Goal: Information Seeking & Learning: Learn about a topic

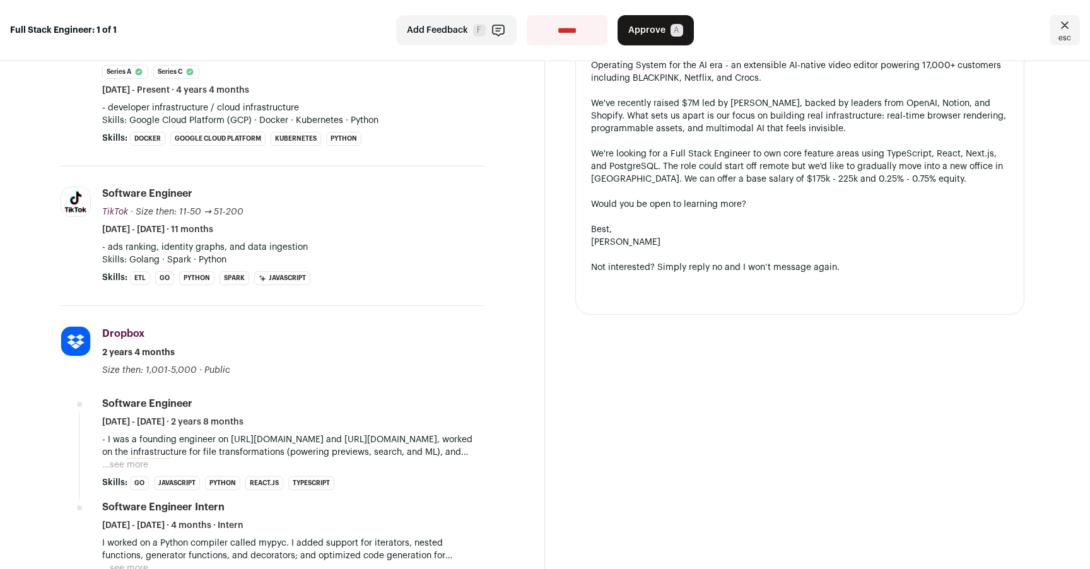
scroll to position [357, 0]
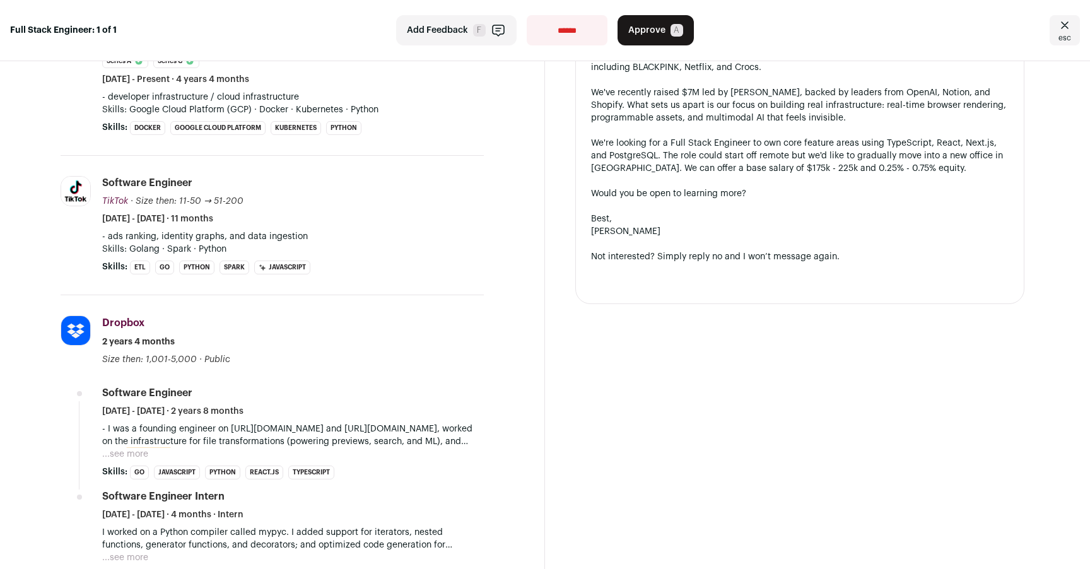
click at [134, 448] on button "...see more" at bounding box center [125, 454] width 46 height 13
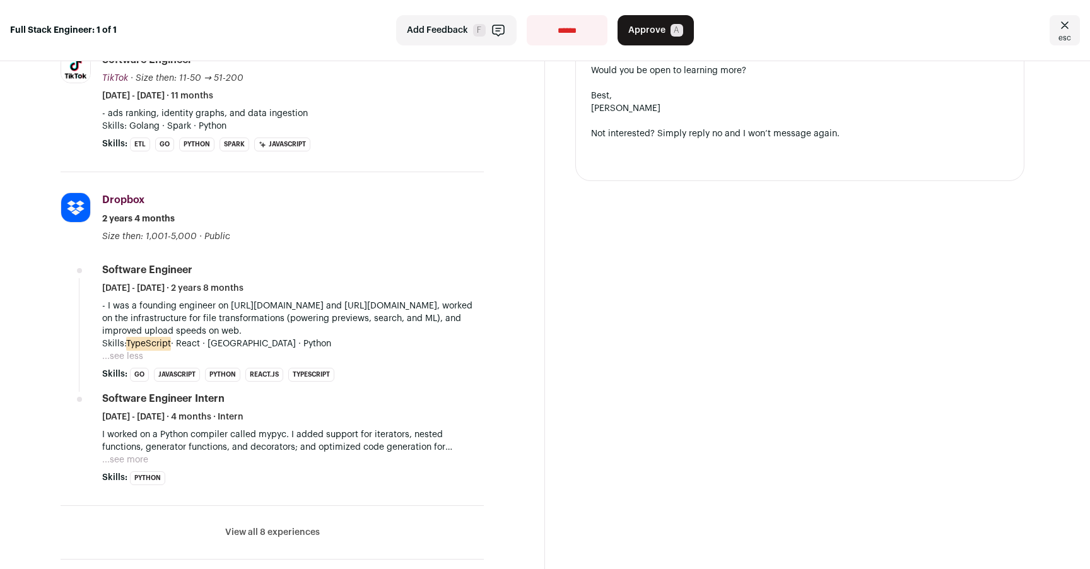
scroll to position [489, 0]
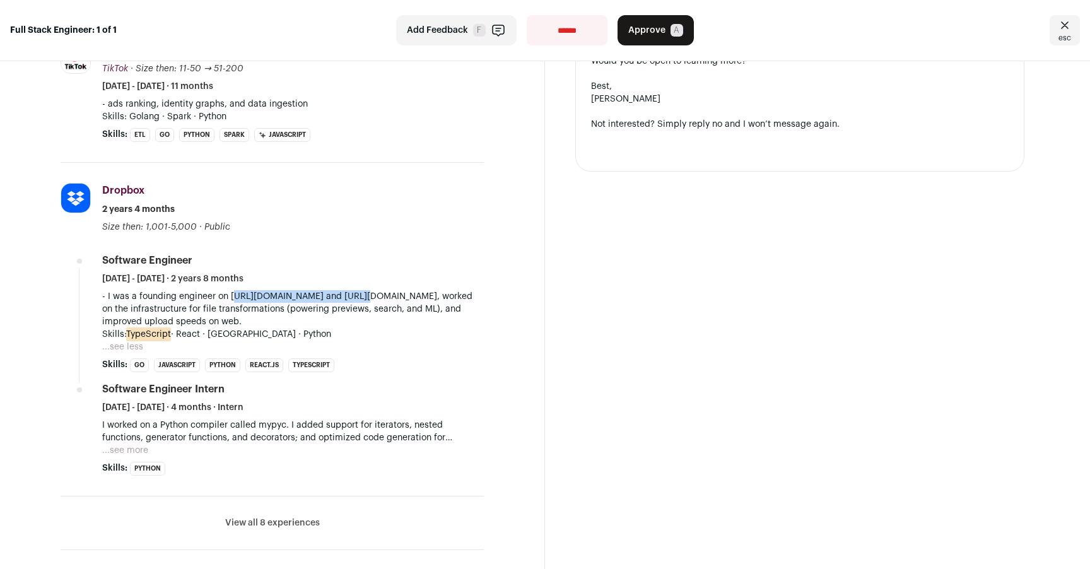
drag, startPoint x: 228, startPoint y: 287, endPoint x: 348, endPoint y: 290, distance: 119.9
click at [348, 290] on p "- I was a founding engineer on [URL][DOMAIN_NAME] and [URL][DOMAIN_NAME], worke…" at bounding box center [293, 309] width 382 height 38
copy p "https://dropbox.com/transfer"
drag, startPoint x: 371, startPoint y: 289, endPoint x: 478, endPoint y: 284, distance: 106.7
click at [478, 290] on p "- I was a founding engineer on [URL][DOMAIN_NAME] and [URL][DOMAIN_NAME], worke…" at bounding box center [293, 309] width 382 height 38
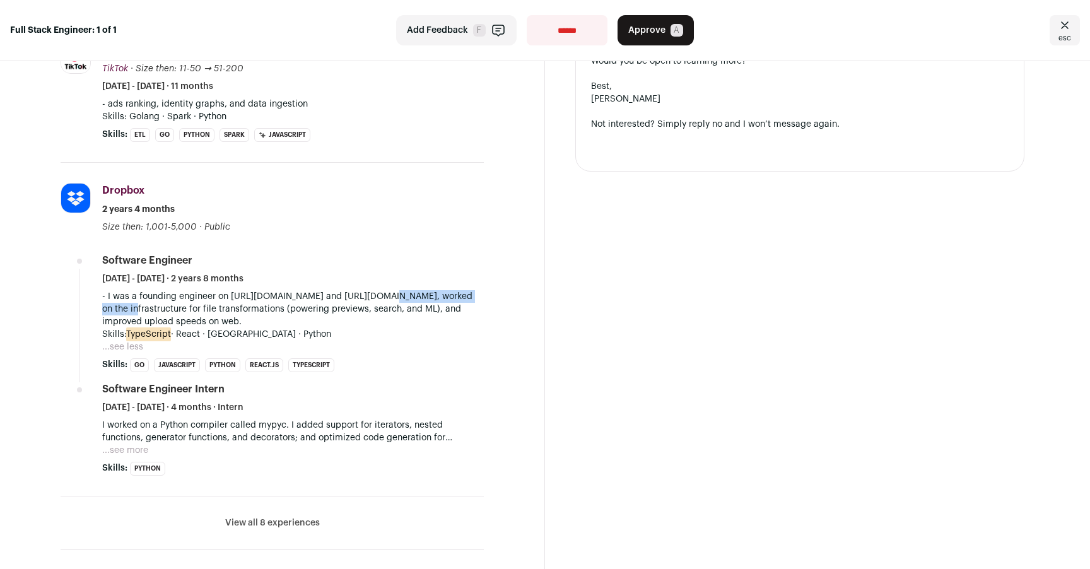
copy p "https://dropbox.com/vault"
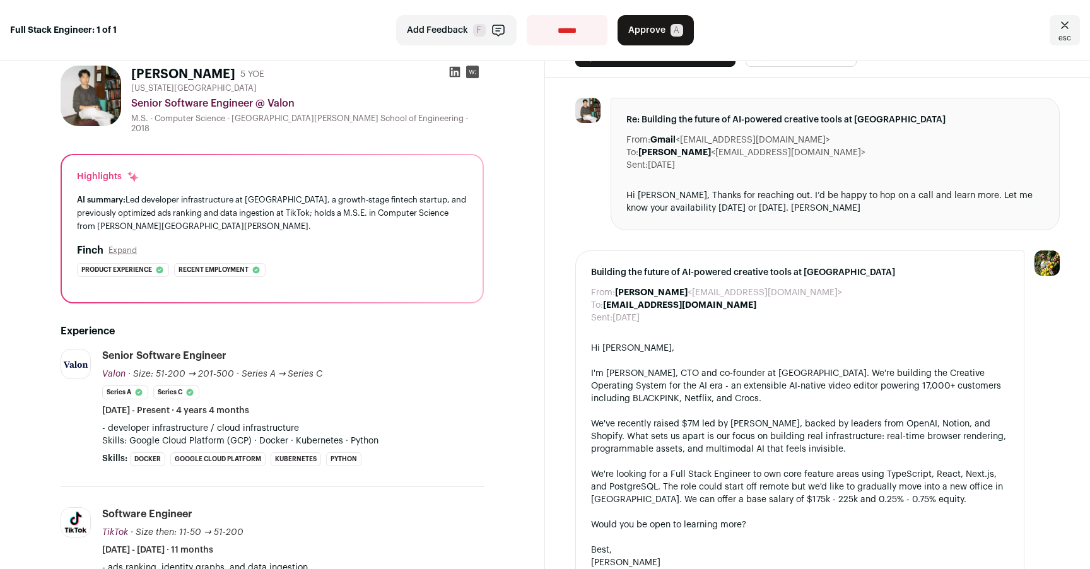
scroll to position [39, 0]
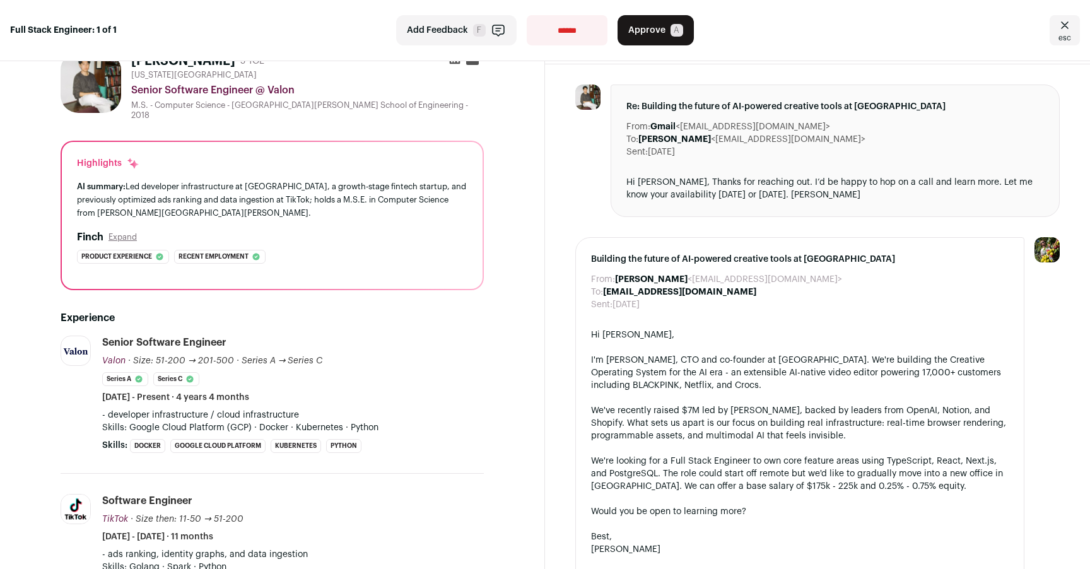
click at [125, 232] on button "Expand" at bounding box center [122, 237] width 28 height 10
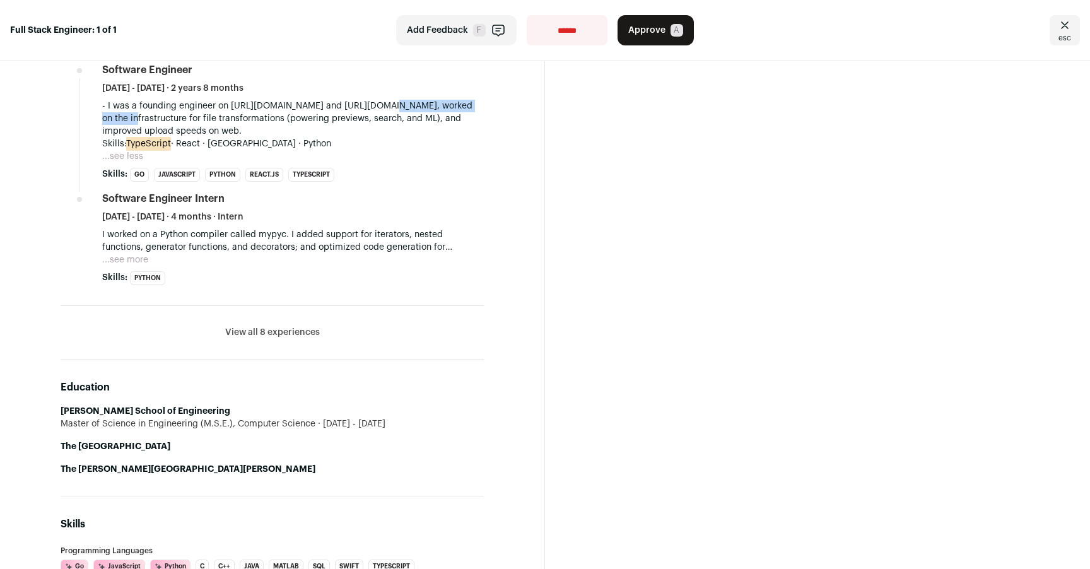
scroll to position [790, 0]
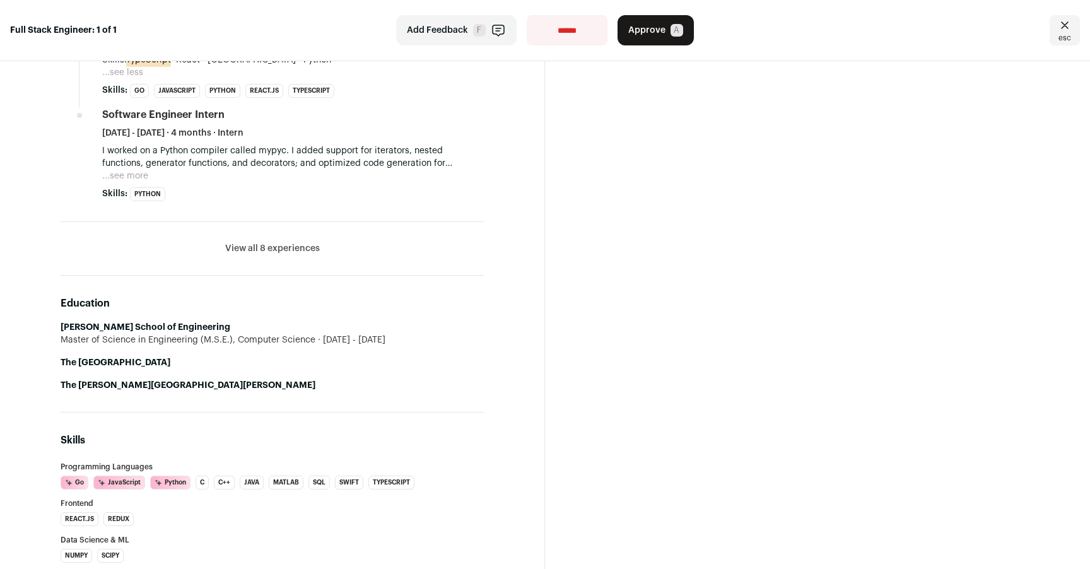
click at [300, 242] on button "View all 8 experiences" at bounding box center [272, 248] width 95 height 13
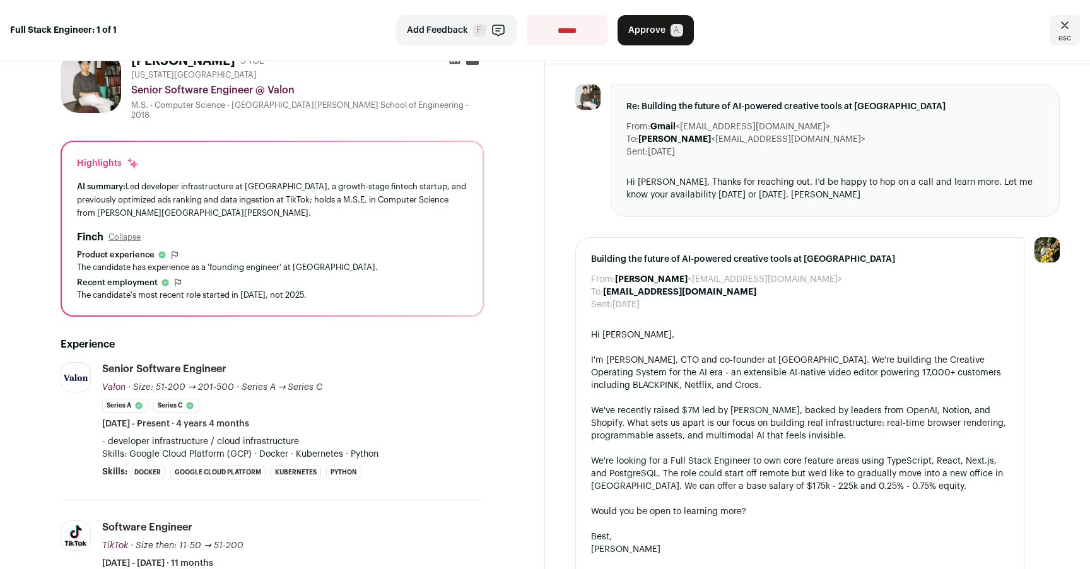
scroll to position [0, 0]
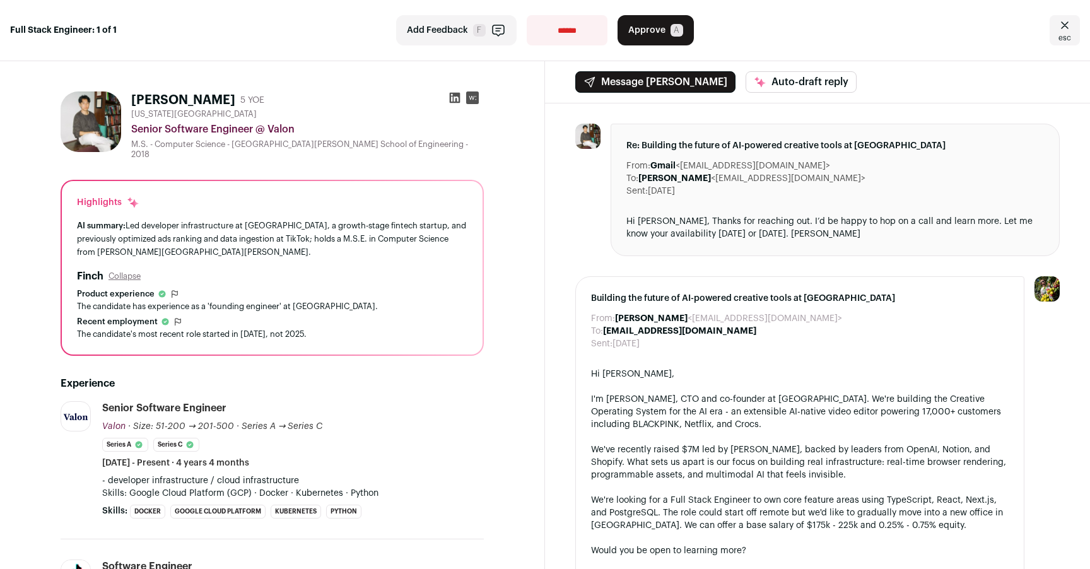
click at [86, 114] on img at bounding box center [91, 121] width 61 height 61
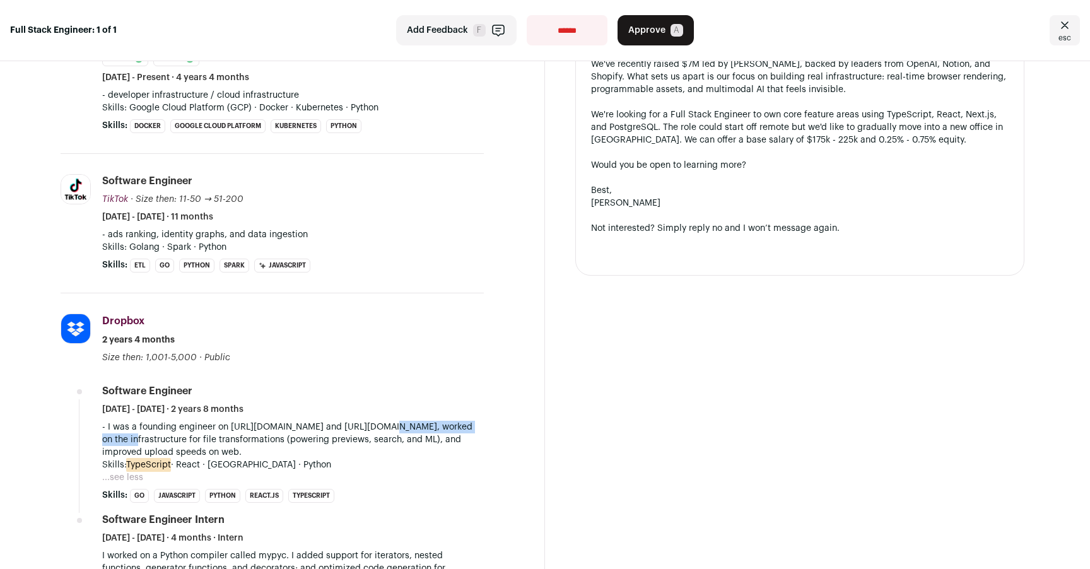
scroll to position [393, 0]
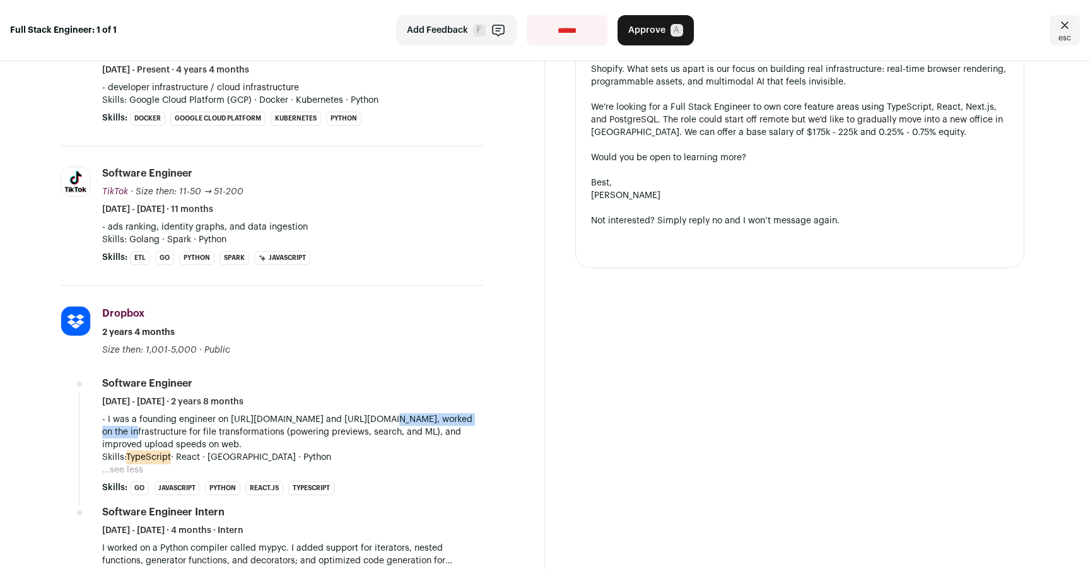
click at [121, 464] on button "...see less" at bounding box center [122, 470] width 41 height 13
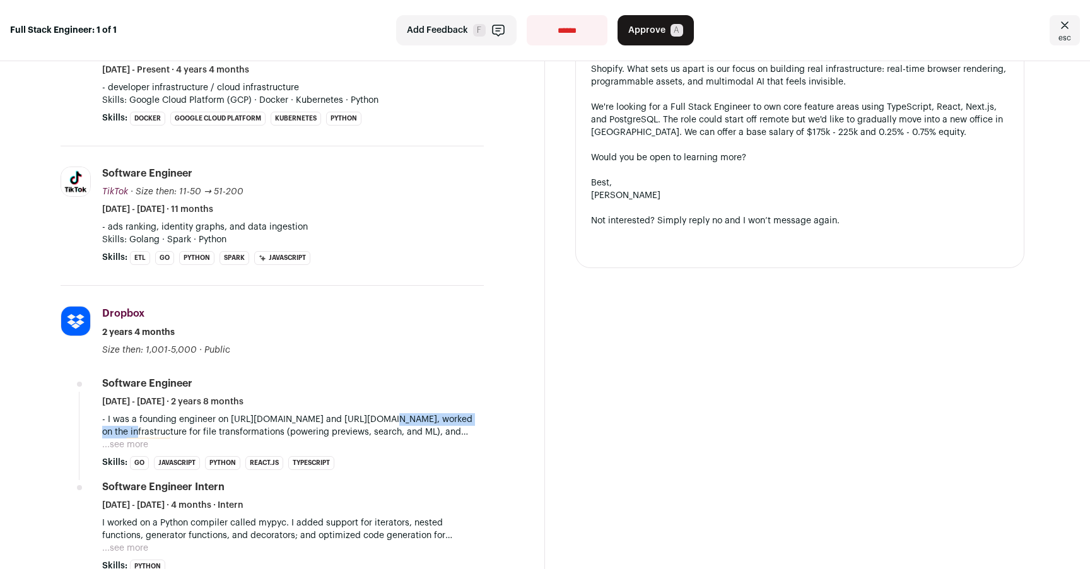
click at [137, 439] on button "...see more" at bounding box center [125, 444] width 46 height 13
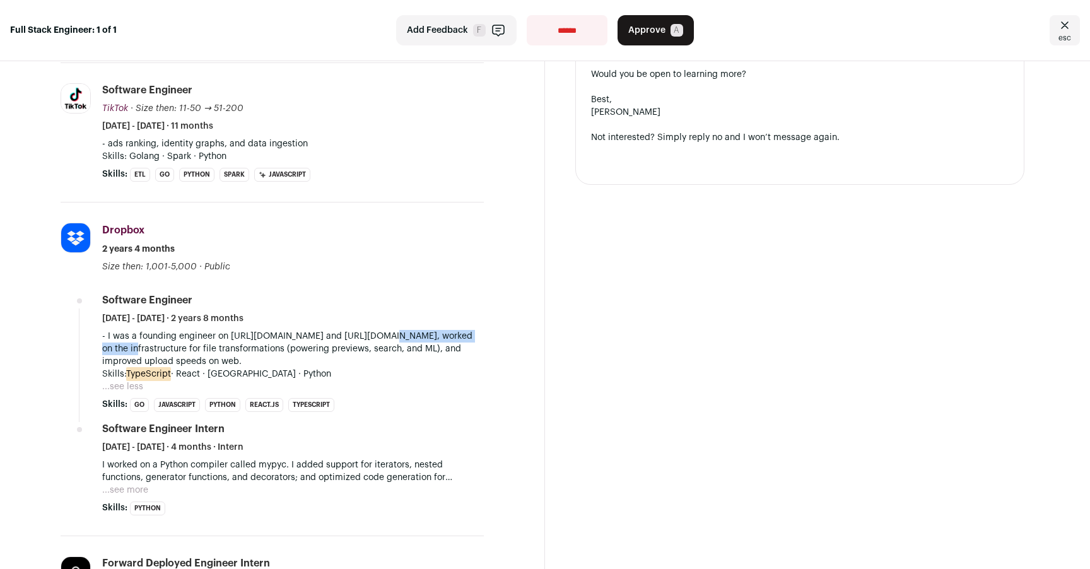
scroll to position [477, 0]
click at [139, 482] on button "...see more" at bounding box center [125, 488] width 46 height 13
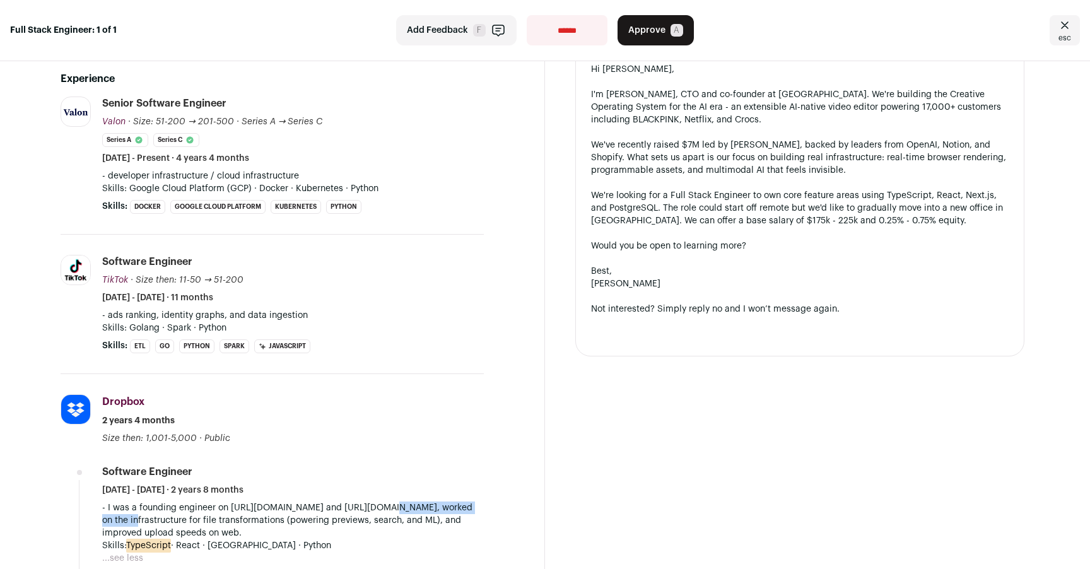
scroll to position [286, 0]
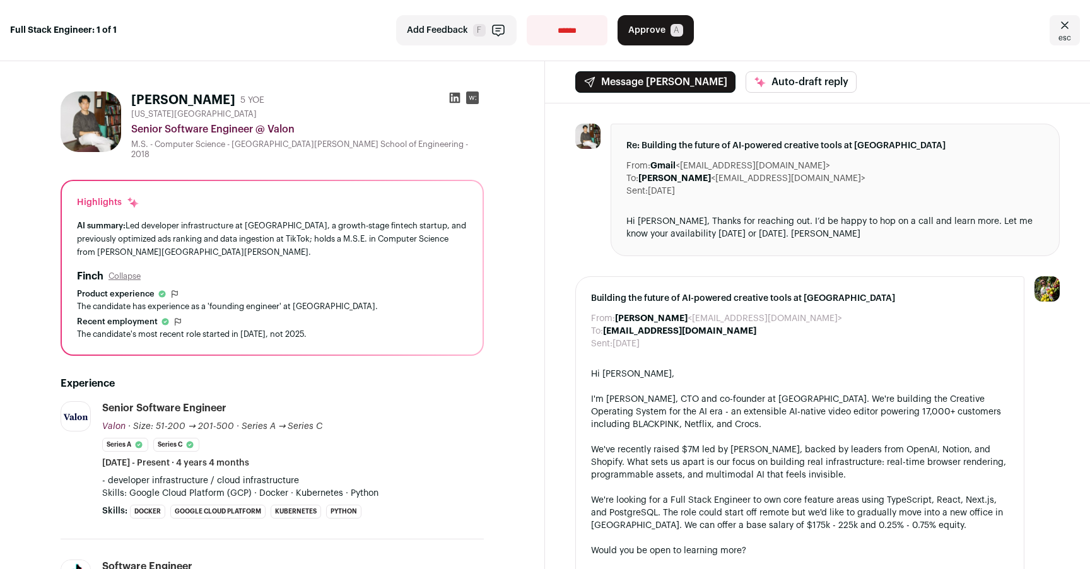
click at [166, 99] on h1 "[PERSON_NAME]" at bounding box center [183, 100] width 104 height 18
click at [103, 119] on img at bounding box center [91, 121] width 61 height 61
click at [455, 100] on icon at bounding box center [455, 98] width 11 height 11
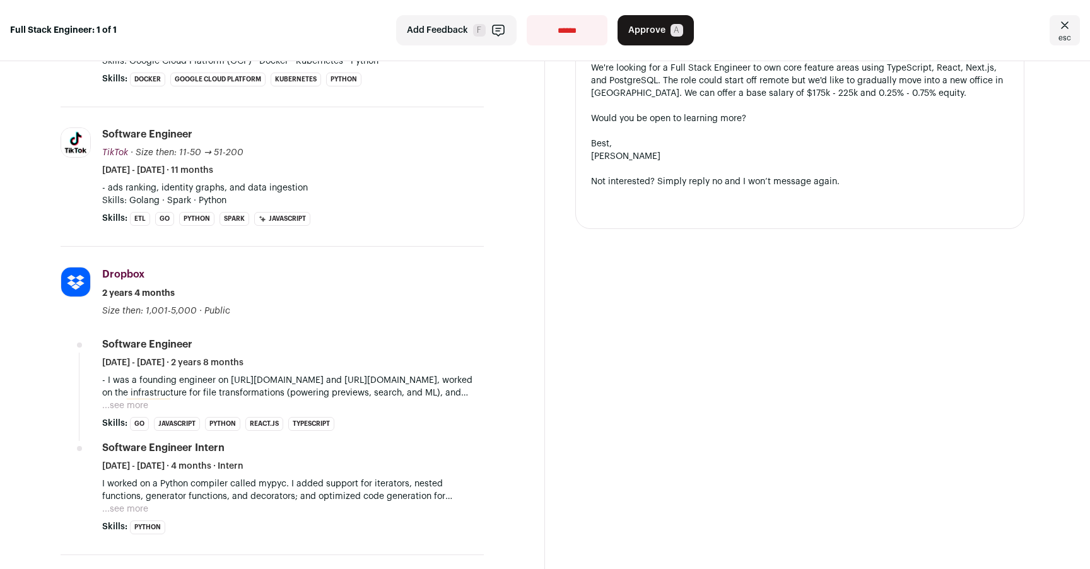
scroll to position [456, 0]
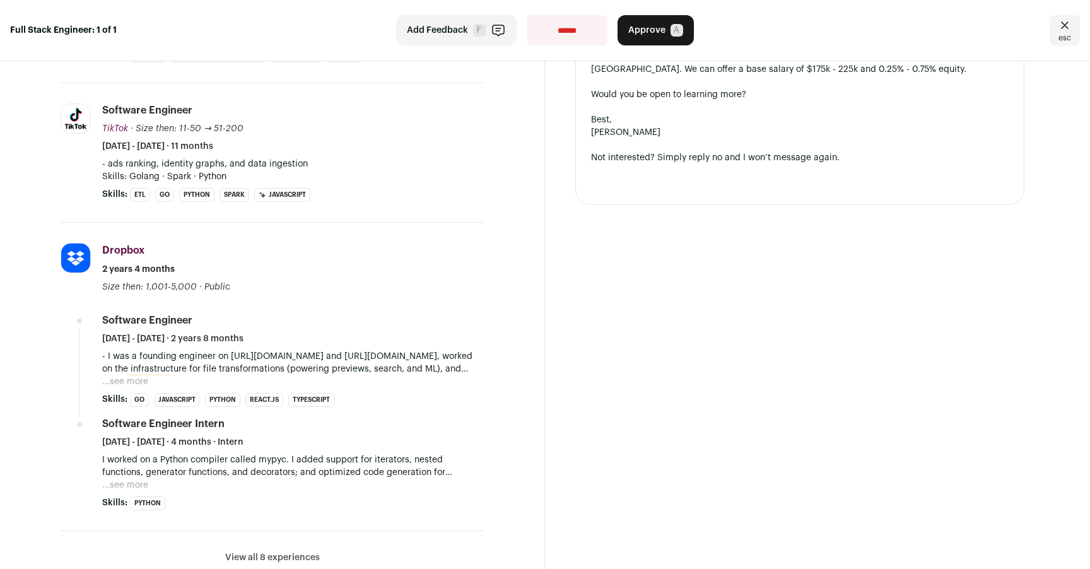
click at [146, 375] on button "...see more" at bounding box center [125, 381] width 46 height 13
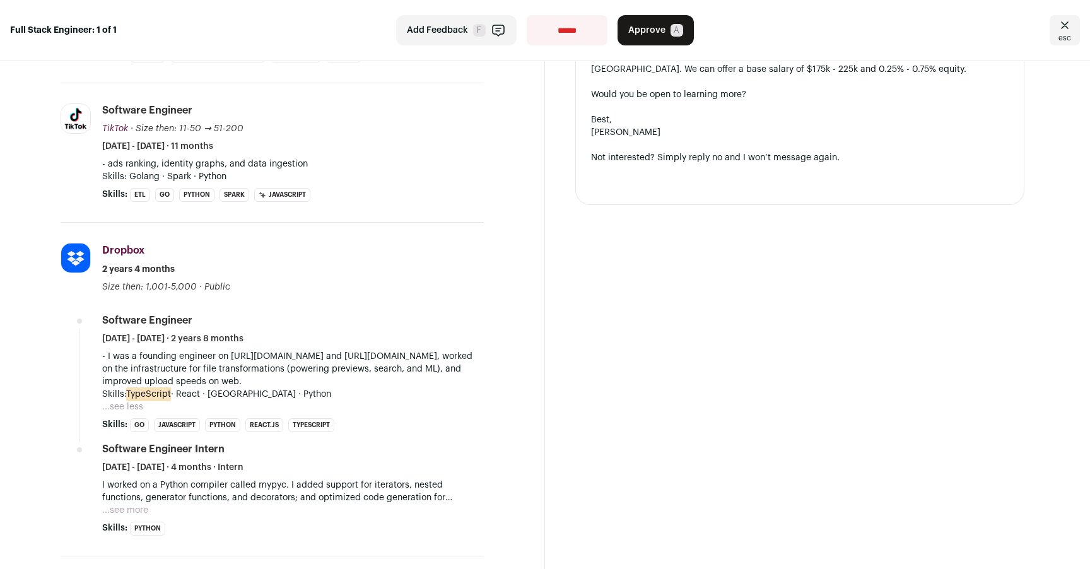
click at [190, 376] on p "- I was a founding engineer on [URL][DOMAIN_NAME] and [URL][DOMAIN_NAME], worke…" at bounding box center [293, 369] width 382 height 38
drag, startPoint x: 132, startPoint y: 373, endPoint x: 257, endPoint y: 372, distance: 124.9
click at [257, 372] on p "- I was a founding engineer on [URL][DOMAIN_NAME] and [URL][DOMAIN_NAME], worke…" at bounding box center [293, 369] width 382 height 38
click at [216, 373] on p "- I was a founding engineer on [URL][DOMAIN_NAME] and [URL][DOMAIN_NAME], worke…" at bounding box center [293, 369] width 382 height 38
drag, startPoint x: 128, startPoint y: 383, endPoint x: 304, endPoint y: 392, distance: 176.2
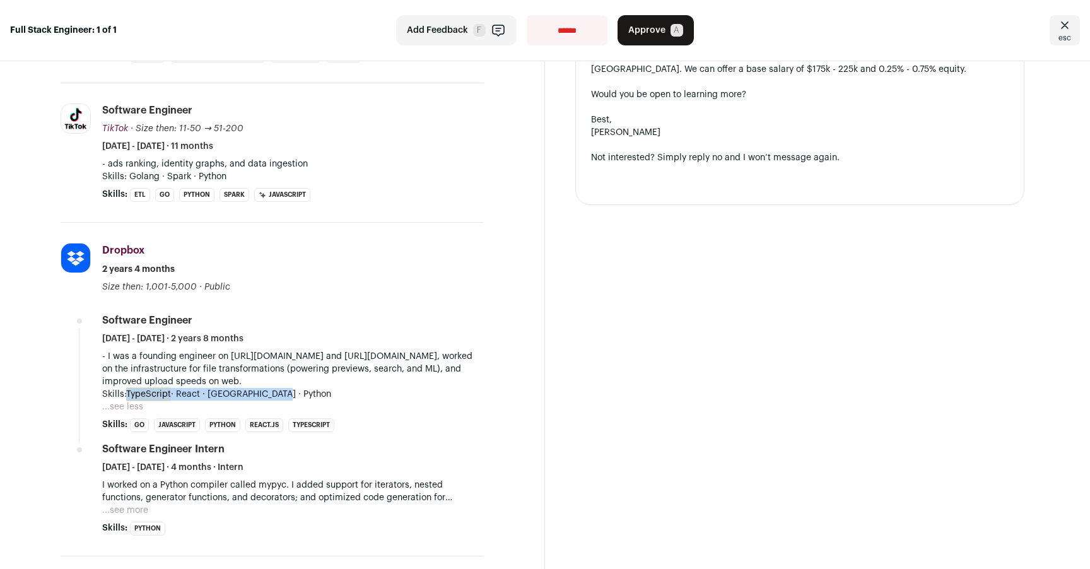
click at [304, 392] on p "Skills: TypeScript · React · [GEOGRAPHIC_DATA] · Python" at bounding box center [293, 394] width 382 height 13
click at [303, 392] on p "Skills: TypeScript · React · [GEOGRAPHIC_DATA] · Python" at bounding box center [293, 394] width 382 height 13
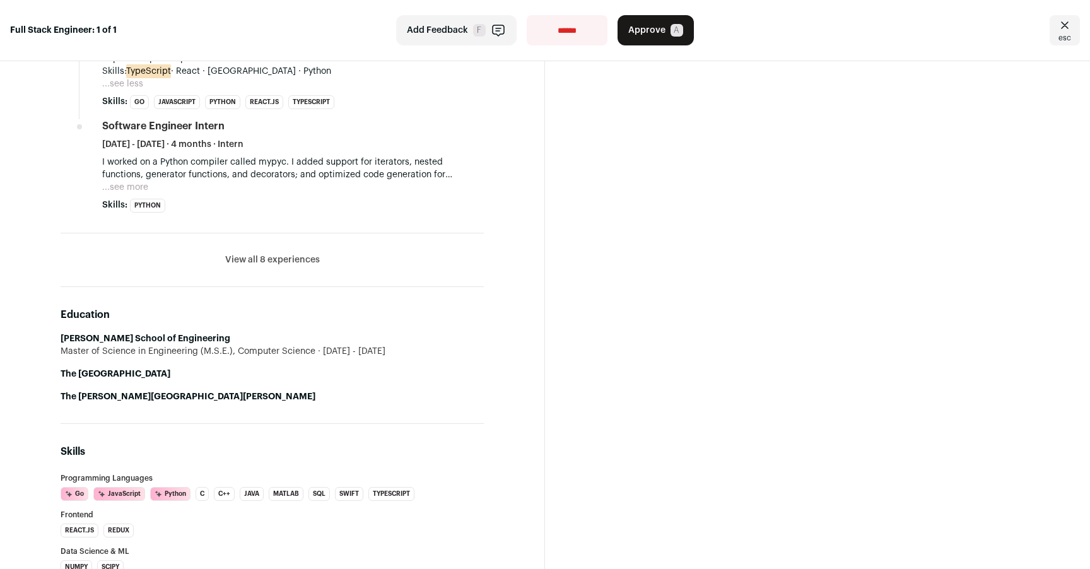
scroll to position [786, 0]
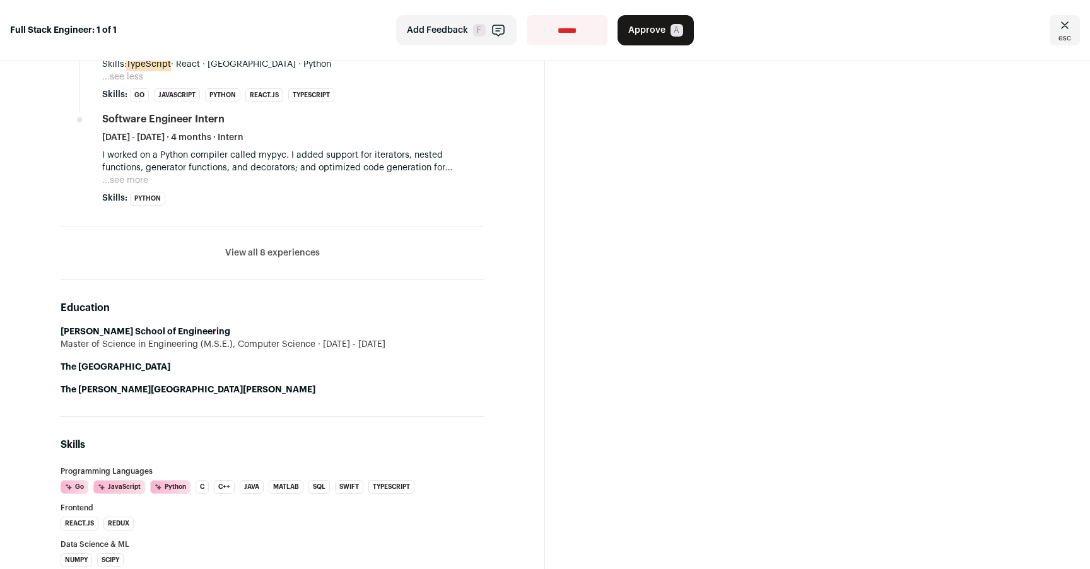
click at [273, 252] on li "View all 8 experiences View less" at bounding box center [272, 253] width 423 height 54
click at [263, 247] on button "View all 8 experiences" at bounding box center [272, 253] width 95 height 13
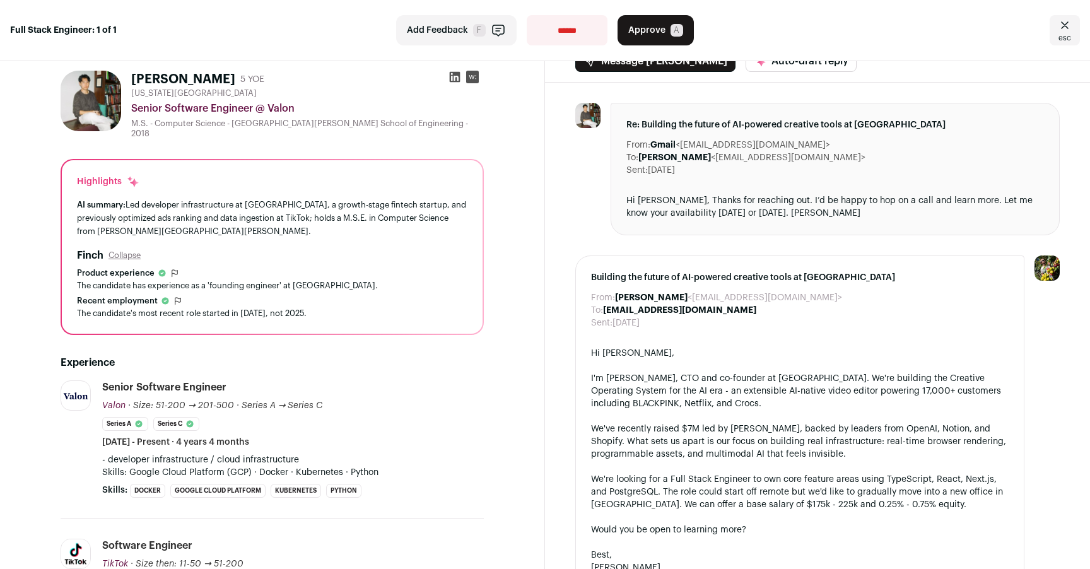
scroll to position [28, 0]
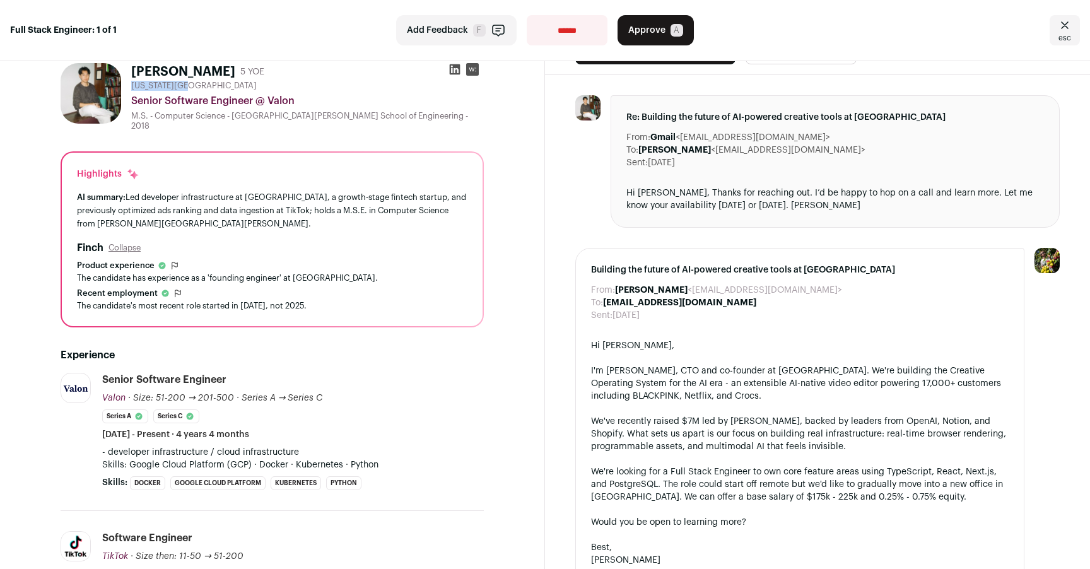
drag, startPoint x: 133, startPoint y: 86, endPoint x: 184, endPoint y: 86, distance: 51.1
click at [184, 86] on span "[US_STATE][GEOGRAPHIC_DATA]" at bounding box center [193, 86] width 125 height 10
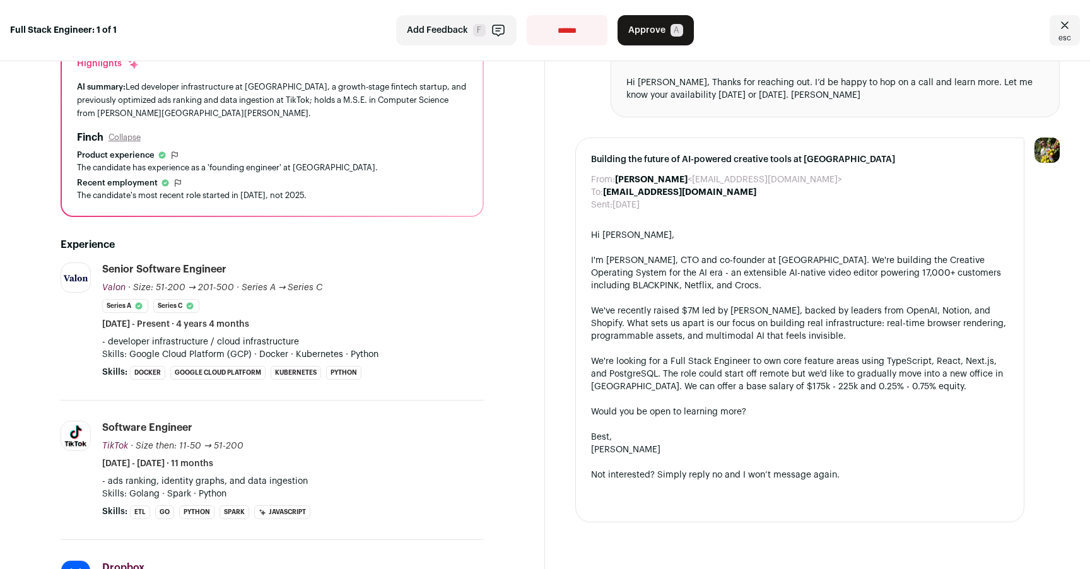
scroll to position [138, 0]
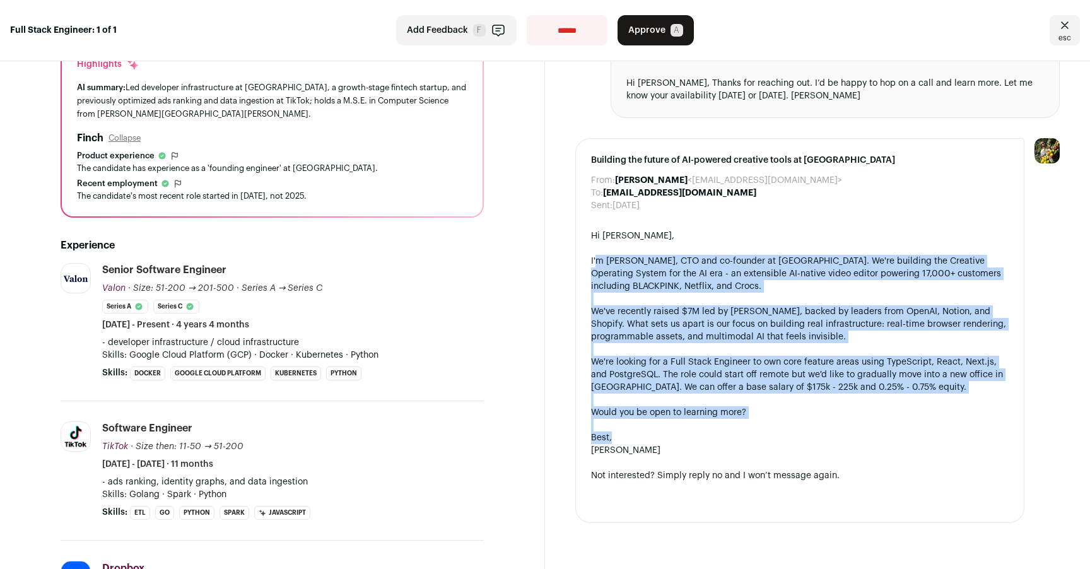
drag, startPoint x: 595, startPoint y: 261, endPoint x: 844, endPoint y: 437, distance: 305.0
click at [844, 437] on div "Hi [PERSON_NAME], I'm [PERSON_NAME], CTO and co-founder at Butter. We're buildi…" at bounding box center [799, 368] width 417 height 277
click at [844, 437] on div "Best," at bounding box center [799, 437] width 417 height 13
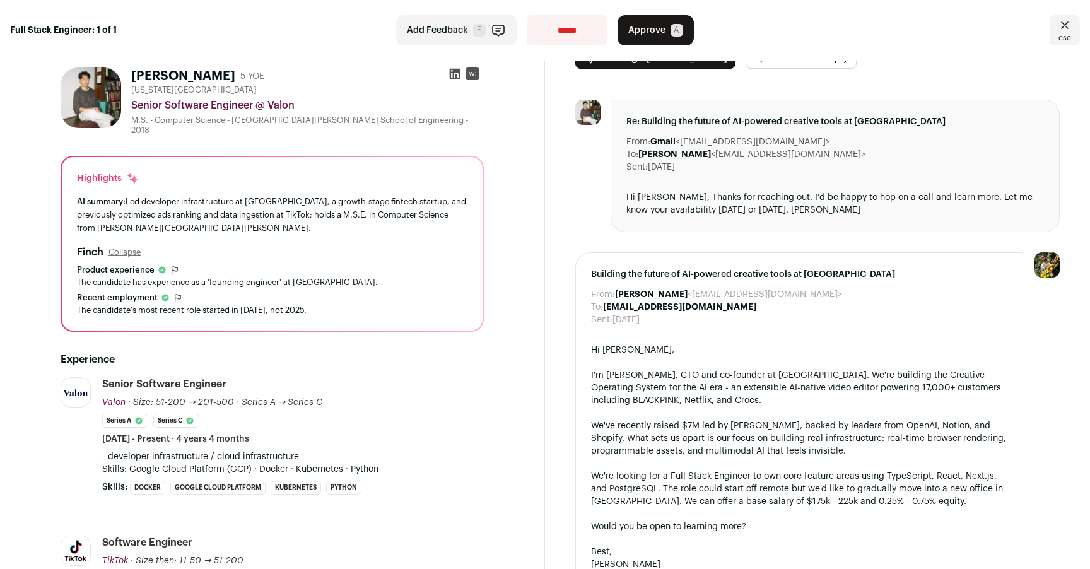
scroll to position [0, 0]
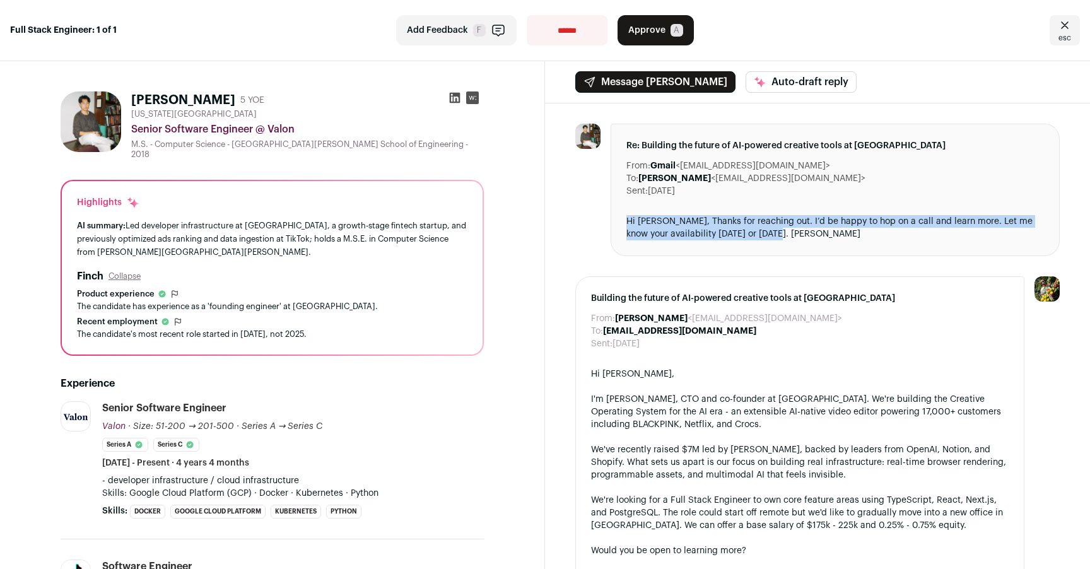
drag, startPoint x: 668, startPoint y: 214, endPoint x: 799, endPoint y: 233, distance: 132.0
click at [799, 233] on div "Re: Building the future of AI-powered creative tools at [GEOGRAPHIC_DATA] From:…" at bounding box center [834, 190] width 449 height 132
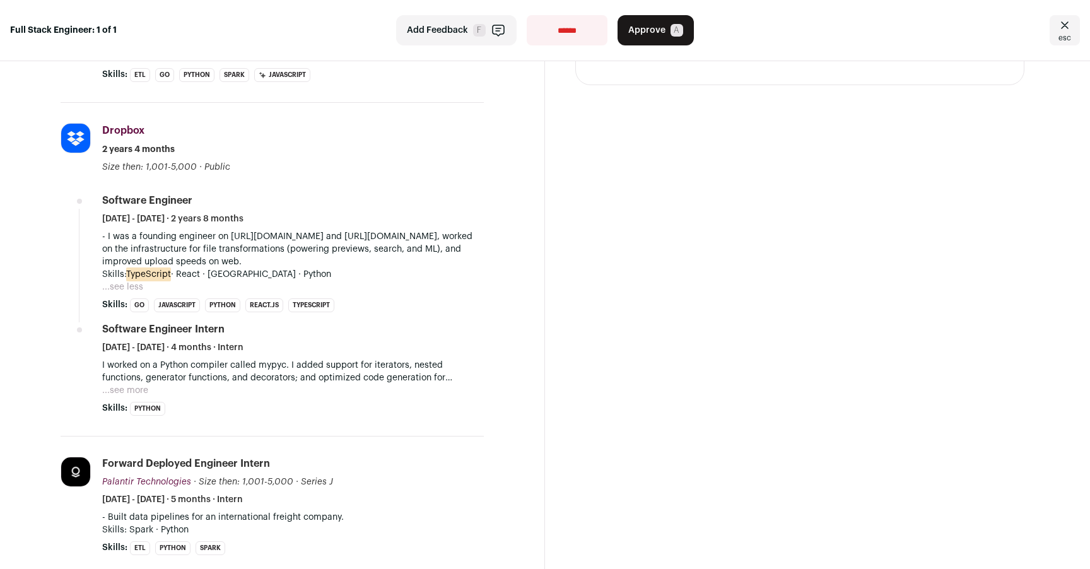
scroll to position [578, 0]
click at [139, 383] on button "...see more" at bounding box center [125, 388] width 46 height 13
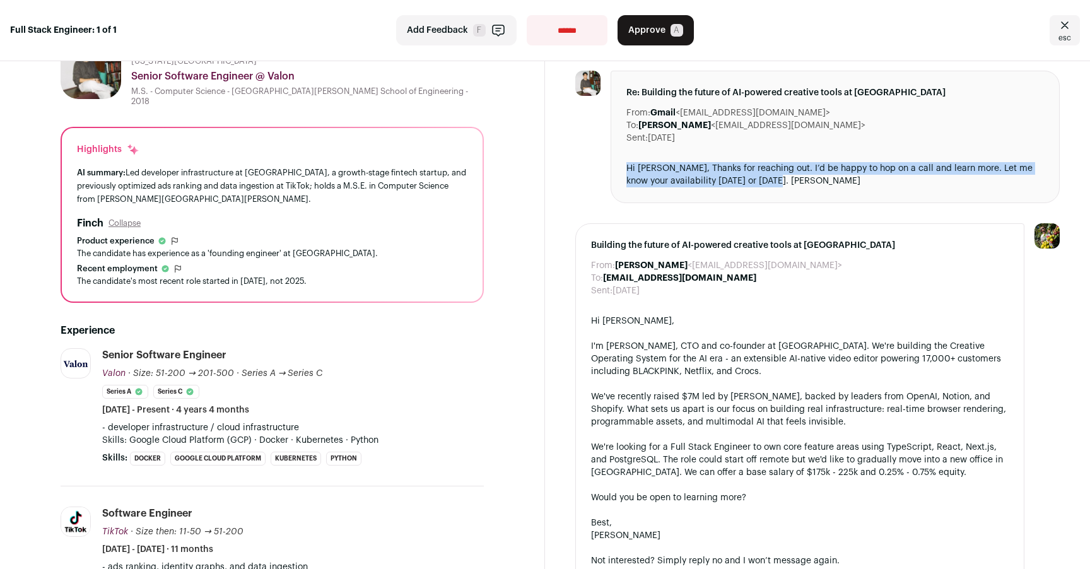
scroll to position [0, 0]
